Goal: Check status: Check status

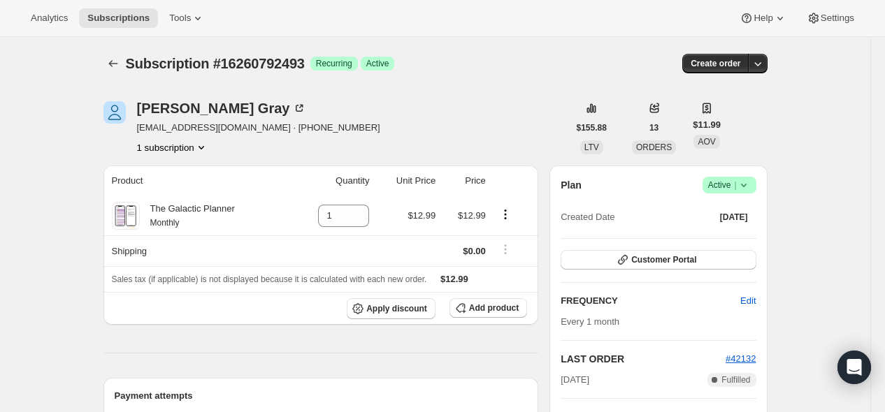
click at [123, 61] on button "Subscriptions" at bounding box center [113, 64] width 20 height 20
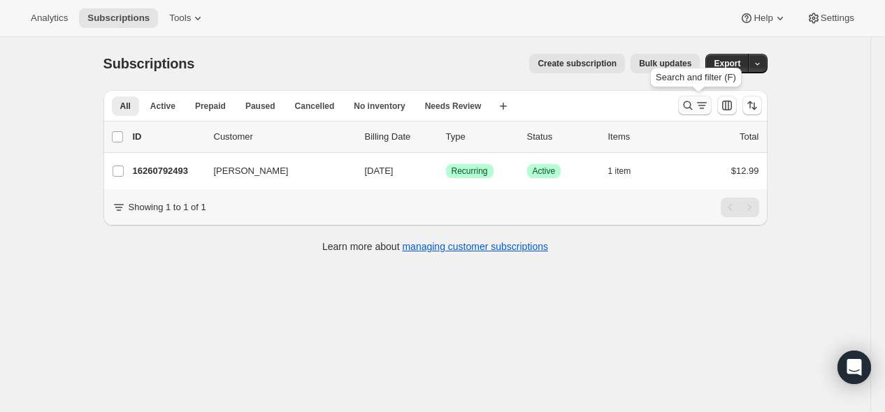
click at [695, 107] on icon "Search and filter results" at bounding box center [688, 106] width 14 height 14
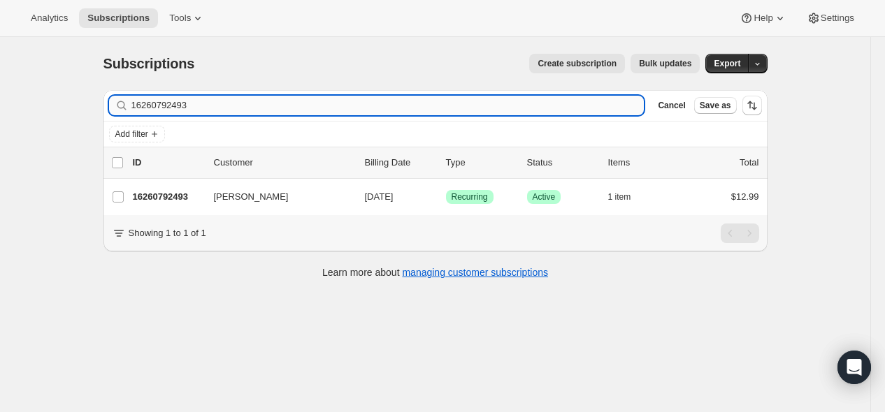
click at [407, 106] on input "16260792493" at bounding box center [387, 106] width 513 height 20
type input "[EMAIL_ADDRESS][DOMAIN_NAME]"
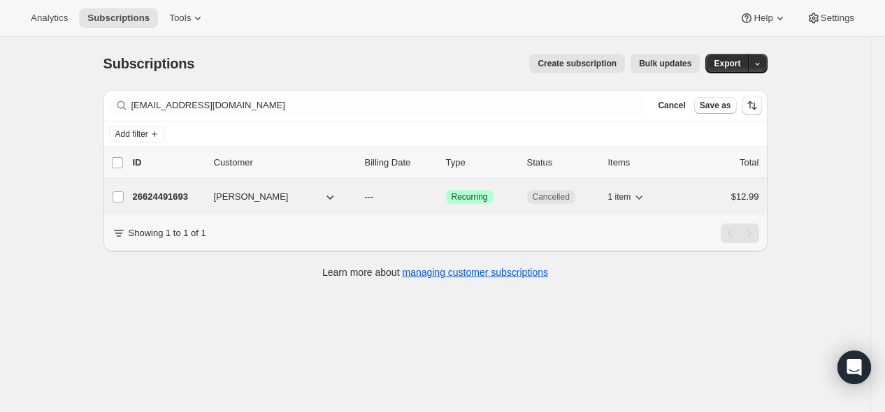
click at [183, 199] on p "26624491693" at bounding box center [168, 197] width 70 height 14
